Goal: Check status: Check status

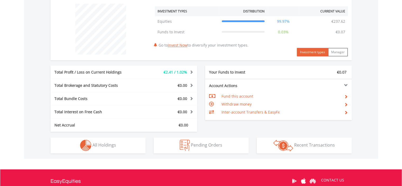
scroll to position [207, 0]
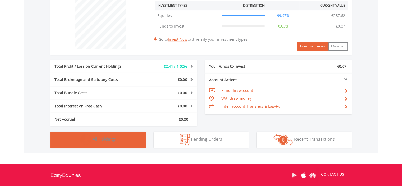
click at [95, 137] on span "All Holdings" at bounding box center [104, 139] width 24 height 6
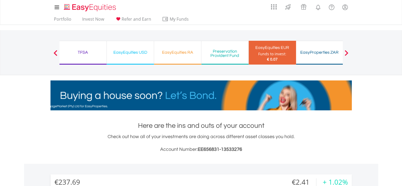
scroll to position [0, 0]
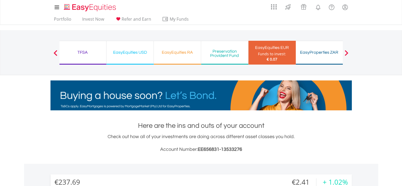
click at [81, 51] on div "TFSA" at bounding box center [82, 52] width 41 height 7
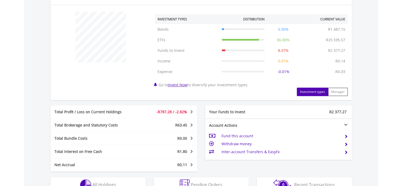
scroll to position [264, 0]
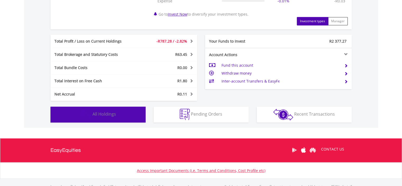
click at [102, 112] on span "All Holdings" at bounding box center [104, 114] width 24 height 6
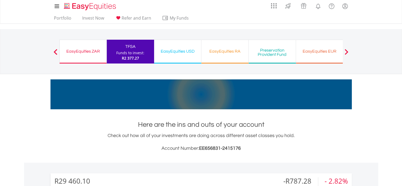
scroll to position [0, 0]
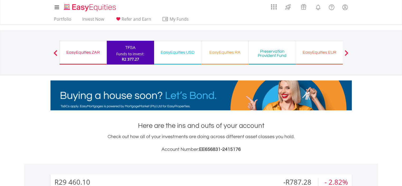
click at [82, 50] on div "EasyEquities ZAR" at bounding box center [83, 52] width 40 height 7
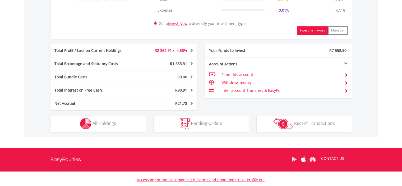
scroll to position [264, 0]
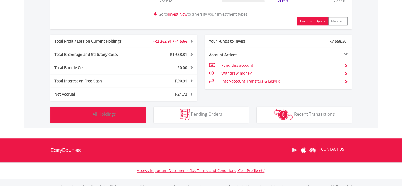
click at [116, 111] on button "Holdings All Holdings" at bounding box center [97, 114] width 95 height 16
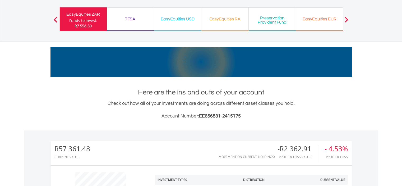
scroll to position [0, 0]
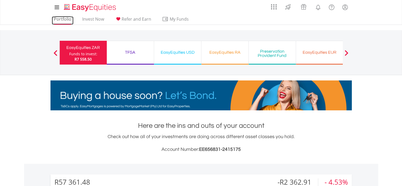
click at [58, 19] on link "Portfolio" at bounding box center [63, 20] width 22 height 8
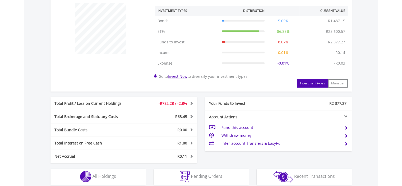
scroll to position [238, 0]
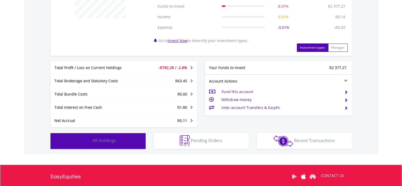
click at [143, 142] on button "Holdings All Holdings" at bounding box center [97, 141] width 95 height 16
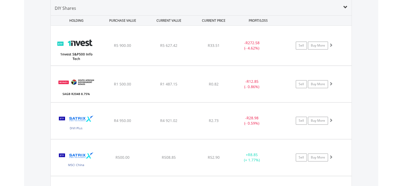
scroll to position [402, 0]
